Goal: Entertainment & Leisure: Consume media (video, audio)

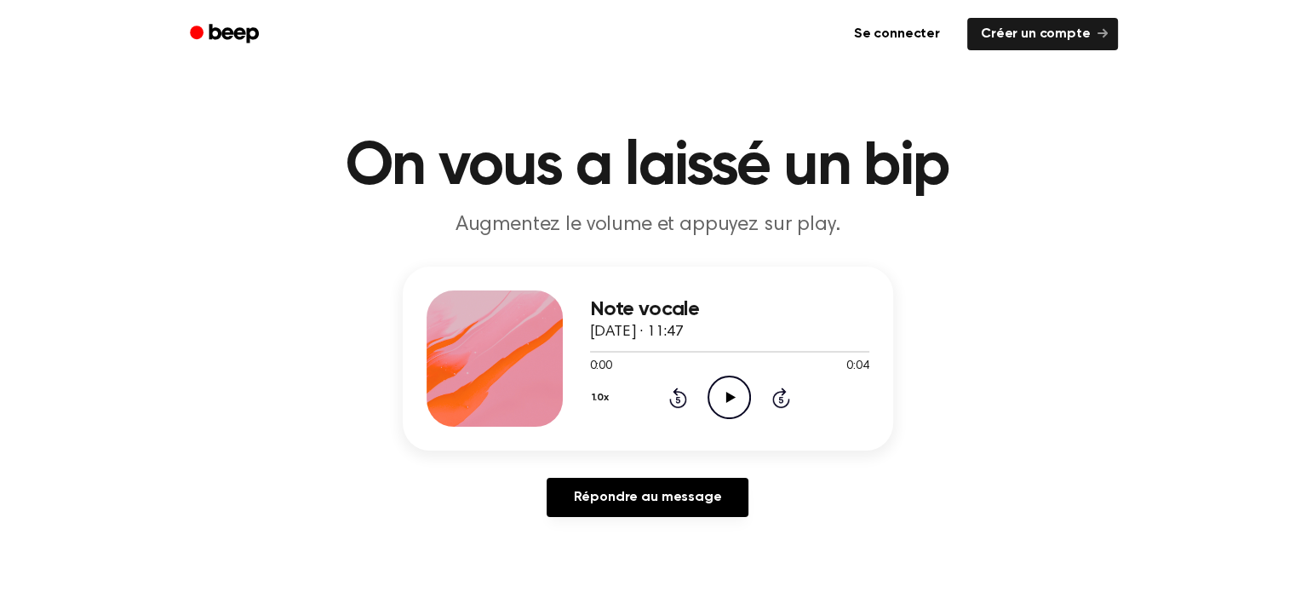
click at [727, 399] on icon at bounding box center [730, 397] width 9 height 11
click at [726, 401] on icon "Play Audio" at bounding box center [729, 397] width 43 height 43
click at [726, 396] on icon "Play Audio" at bounding box center [729, 397] width 43 height 43
click at [728, 401] on icon "Play Audio" at bounding box center [729, 397] width 43 height 43
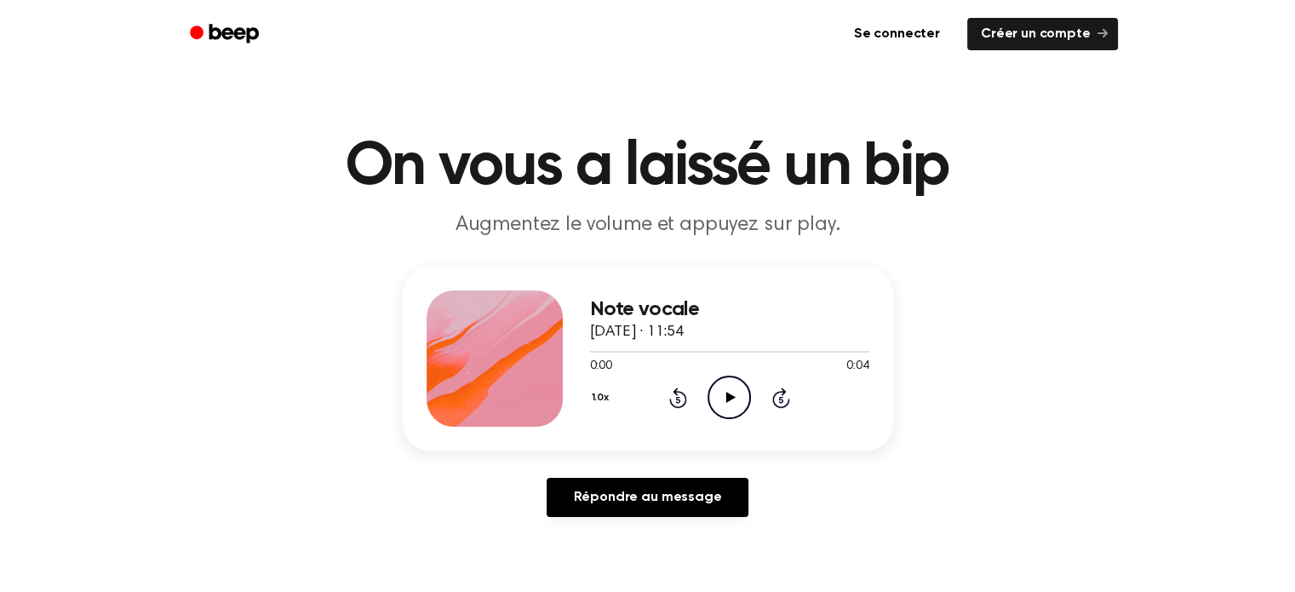
click at [722, 391] on icon "Play Audio" at bounding box center [729, 397] width 43 height 43
click at [910, 30] on font "Se connecter" at bounding box center [897, 34] width 86 height 14
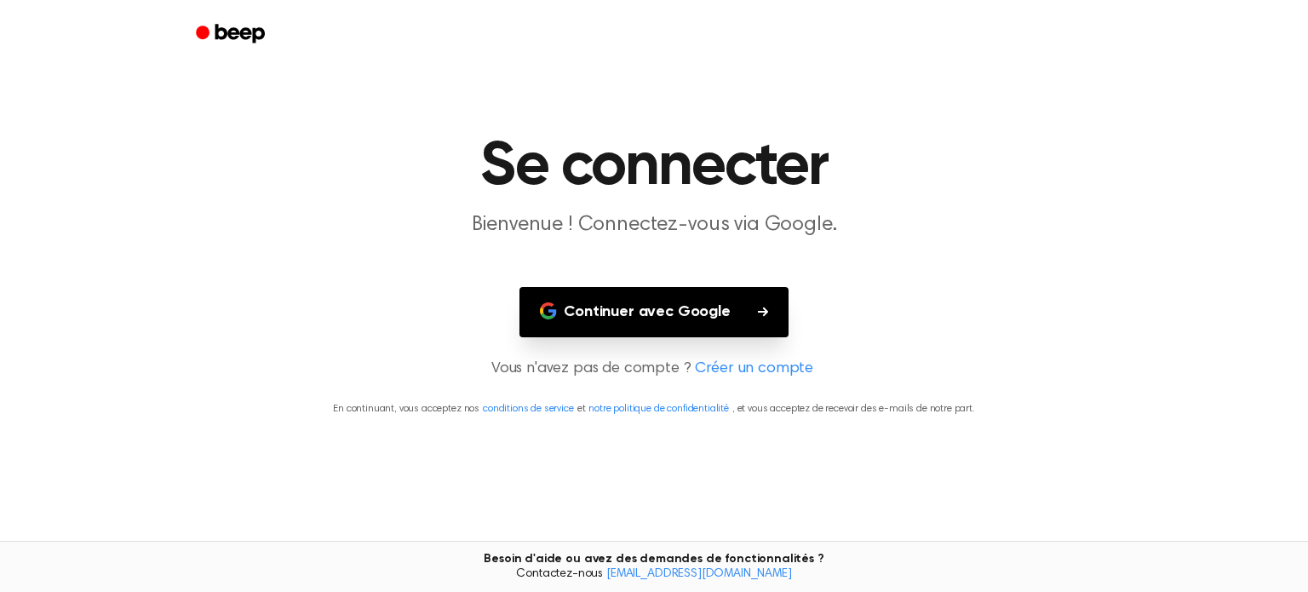
click at [712, 304] on font "Continuer avec Google" at bounding box center [647, 311] width 167 height 15
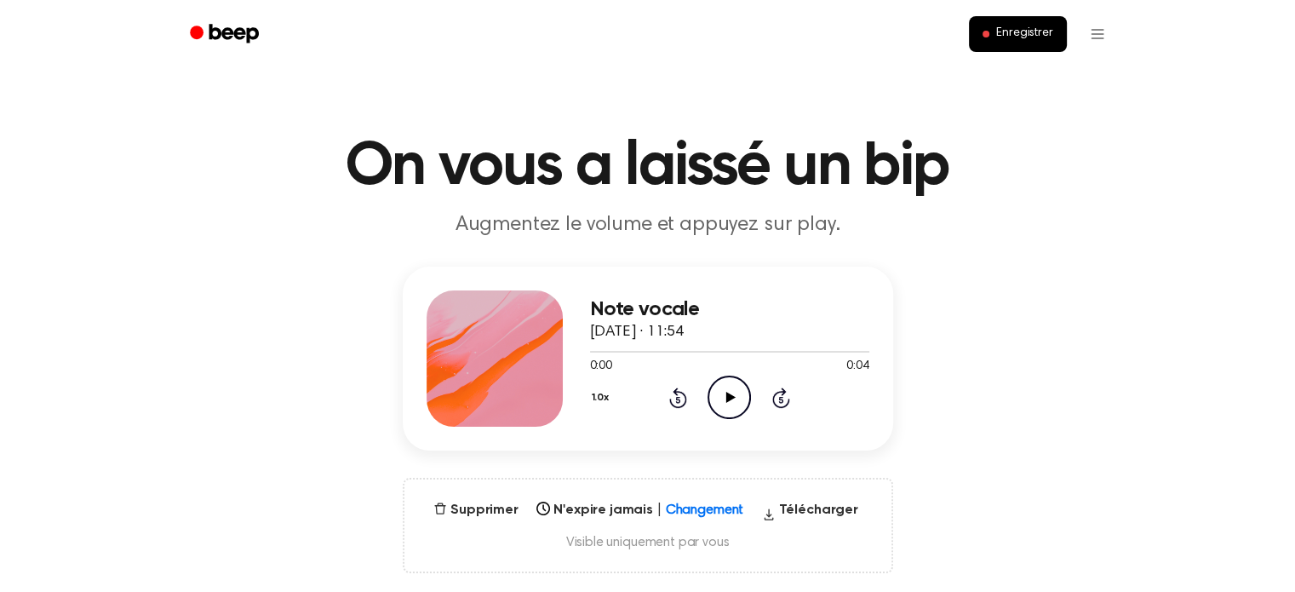
click at [727, 393] on icon at bounding box center [730, 397] width 9 height 11
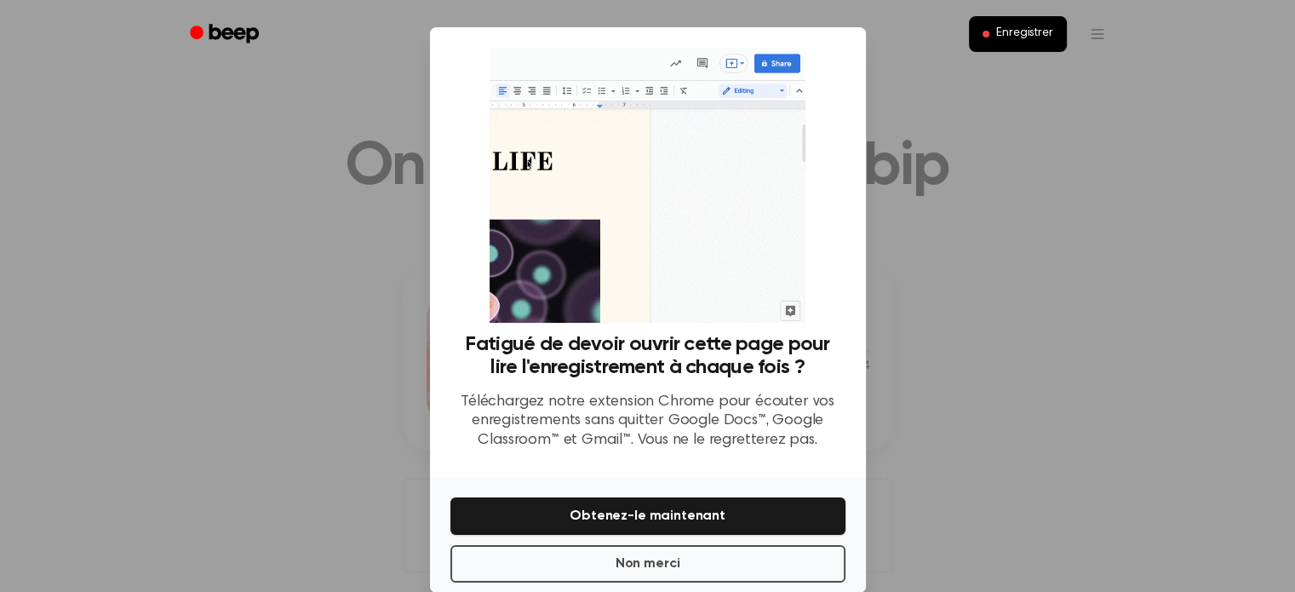
scroll to position [26, 0]
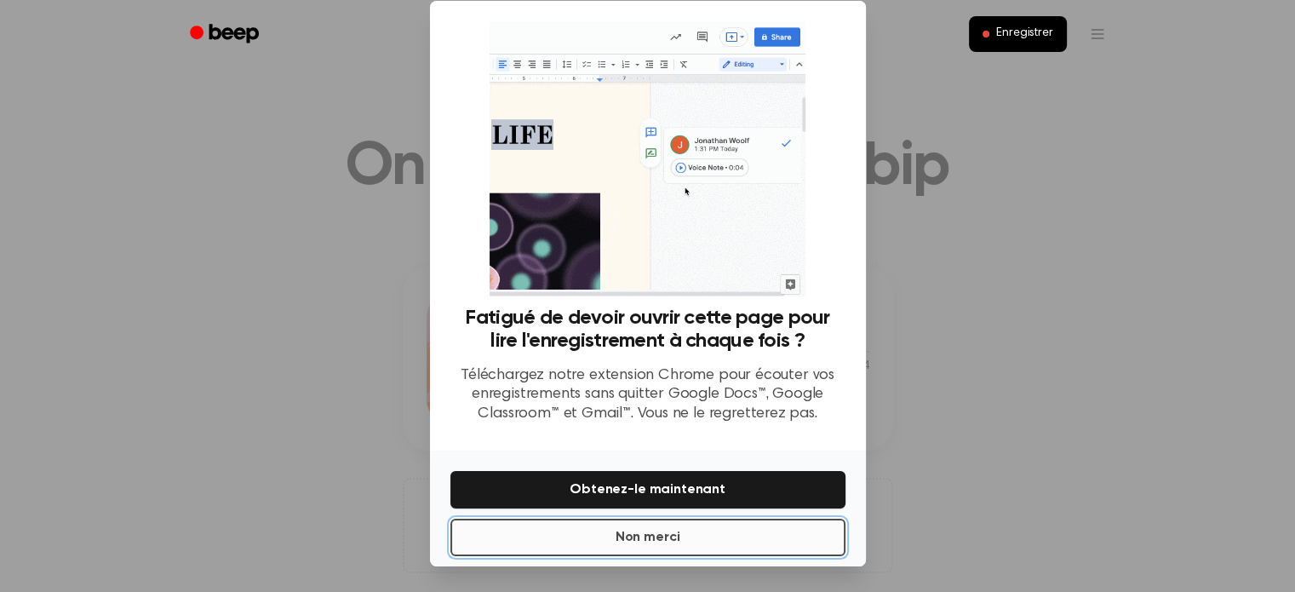
click at [719, 528] on button "Non merci" at bounding box center [648, 537] width 395 height 37
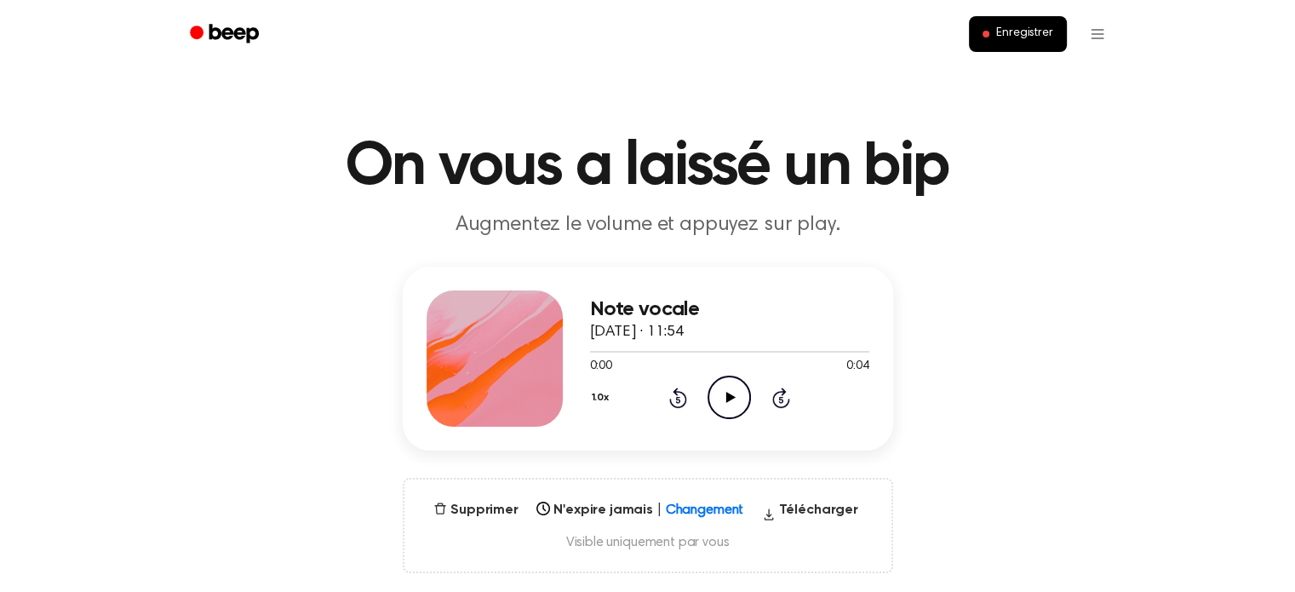
click at [724, 392] on icon "Play Audio" at bounding box center [729, 397] width 43 height 43
click at [937, 104] on main "On vous a laissé un bip Augmentez le volume et appuyez sur play. Note vocale [D…" at bounding box center [647, 559] width 1295 height 1118
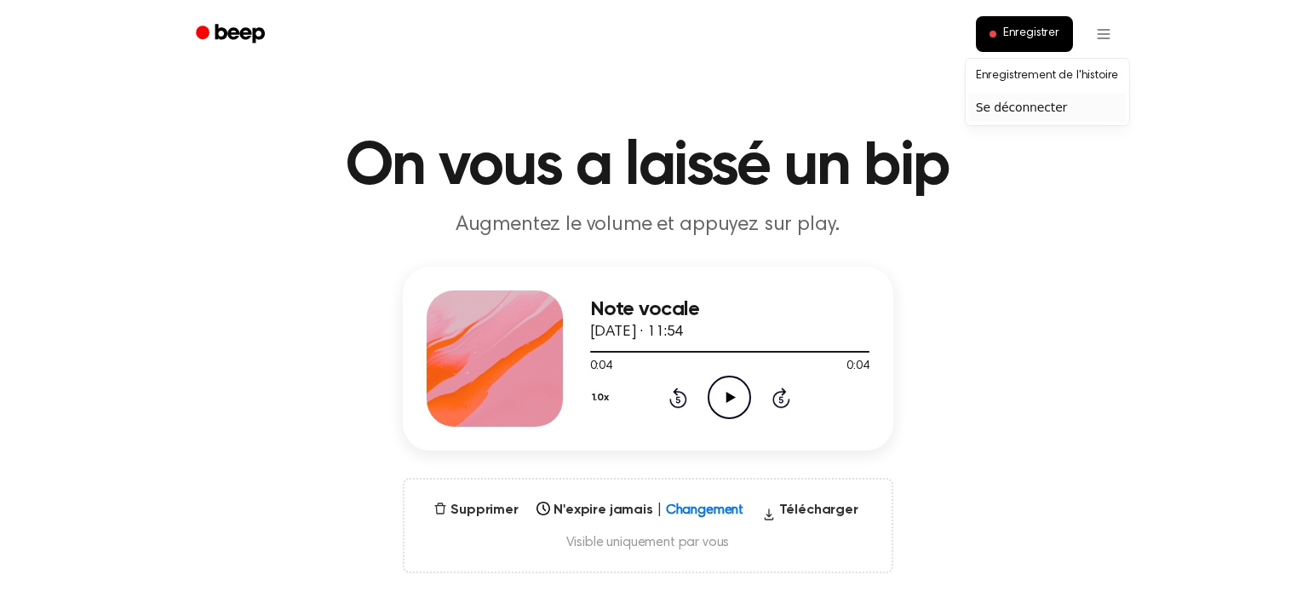
click at [1033, 112] on font "Se déconnecter" at bounding box center [1021, 107] width 91 height 14
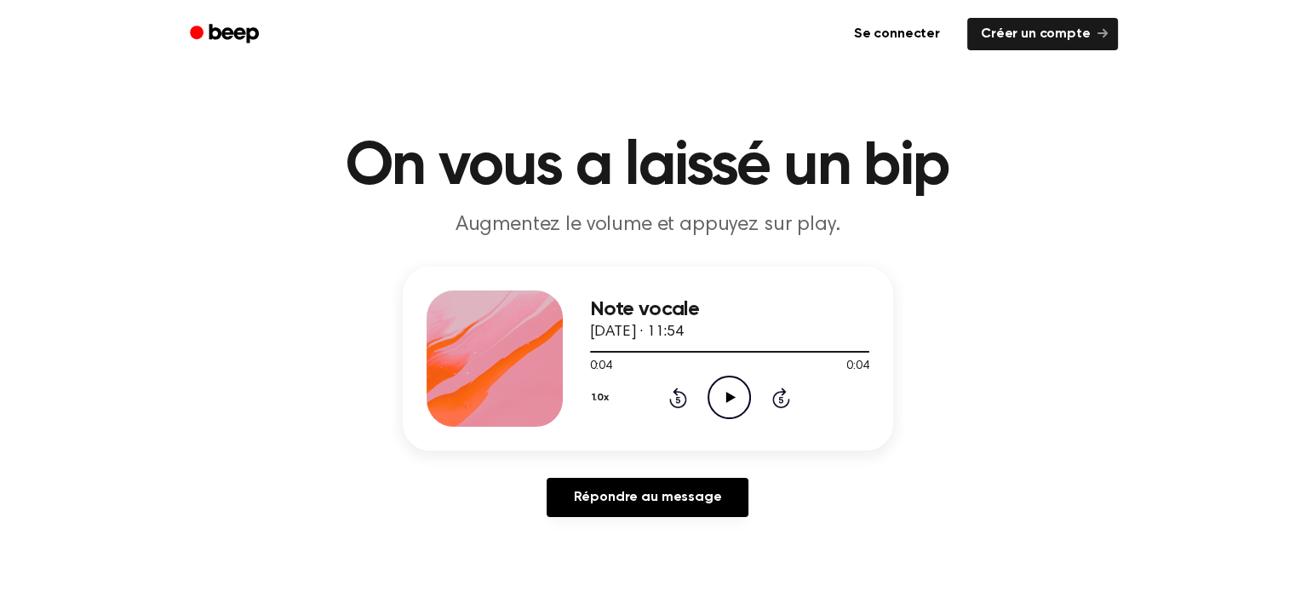
click at [977, 164] on h1 "On vous a laissé un bip" at bounding box center [648, 166] width 872 height 61
